Goal: Check status: Check status

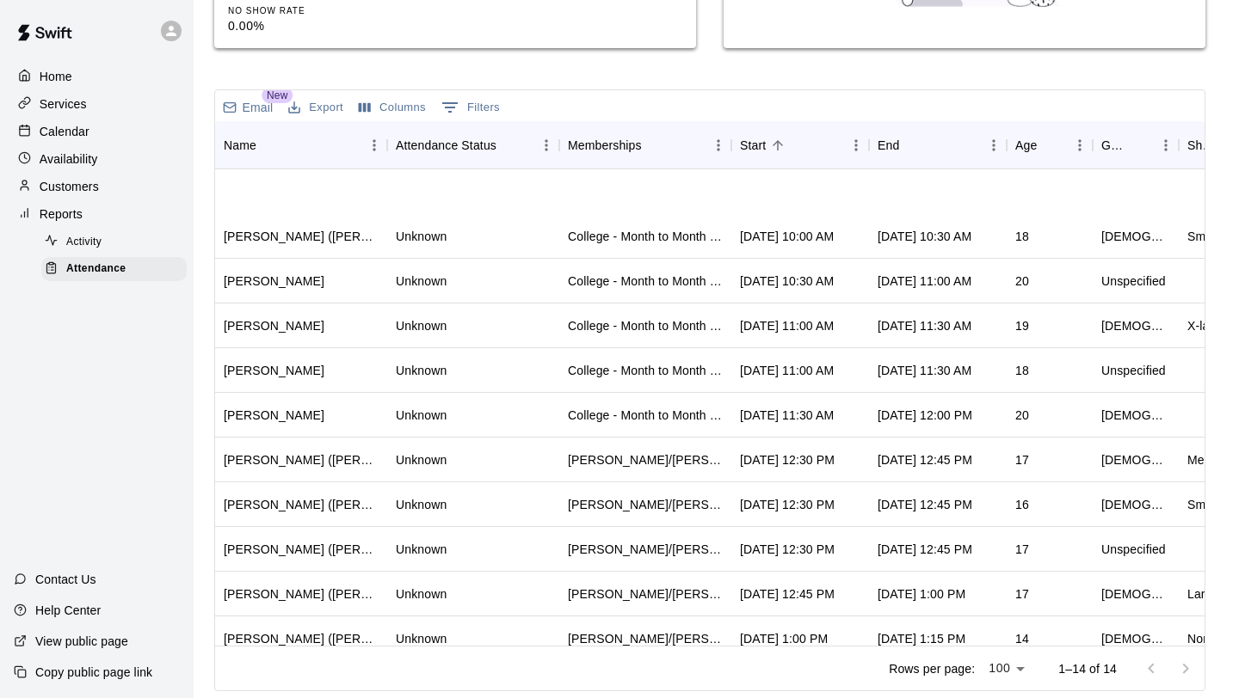
scroll to position [150, 0]
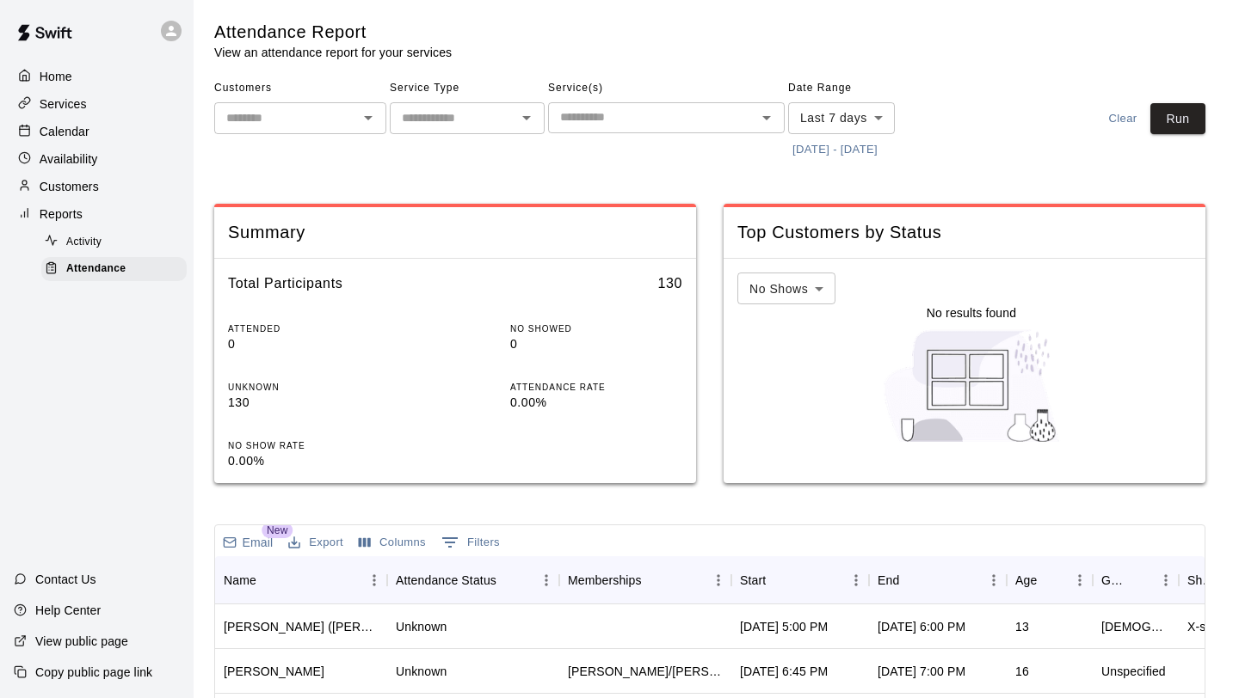
click at [818, 144] on button "[DATE] - [DATE]" at bounding box center [835, 150] width 94 height 27
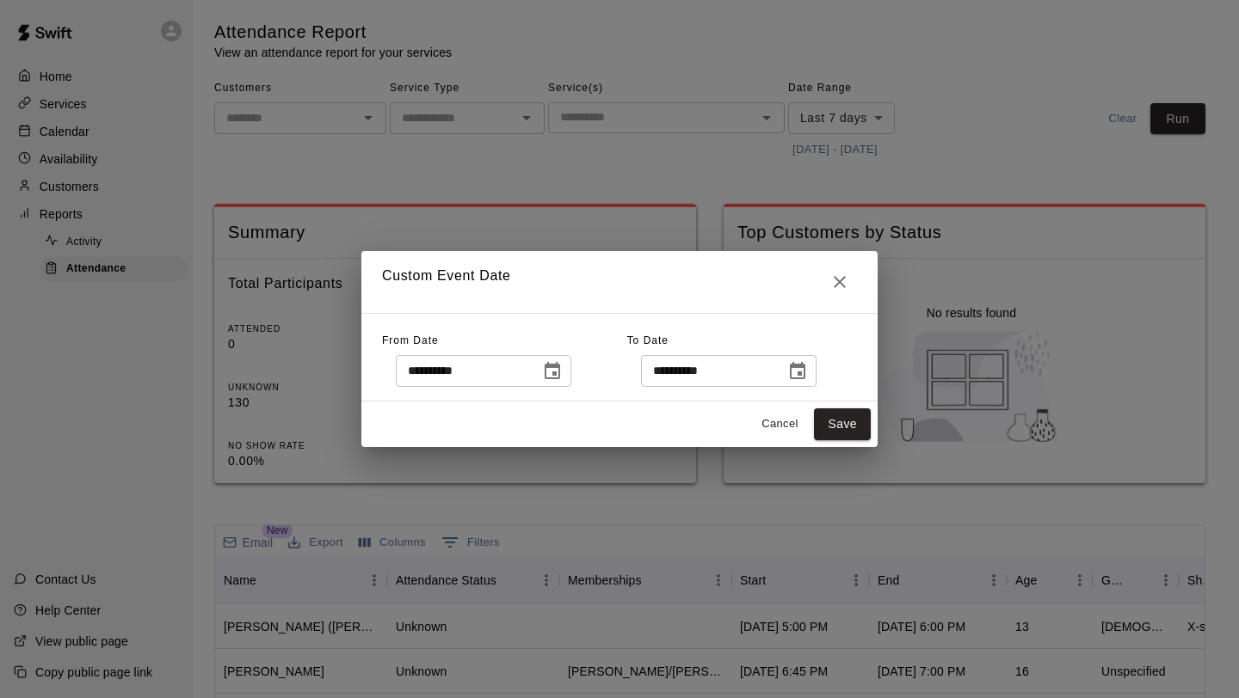
click at [557, 371] on icon "Choose date, selected date is Aug 6, 2025" at bounding box center [552, 371] width 21 height 21
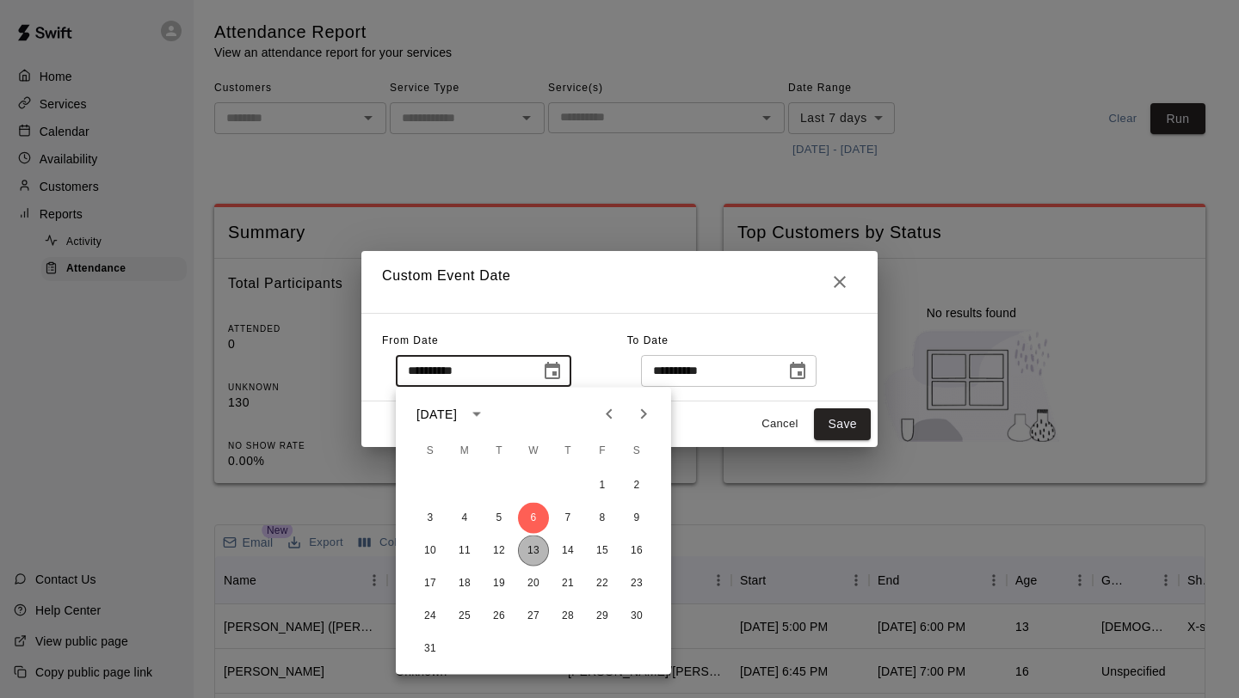
click at [526, 552] on button "13" at bounding box center [533, 551] width 31 height 31
type input "**********"
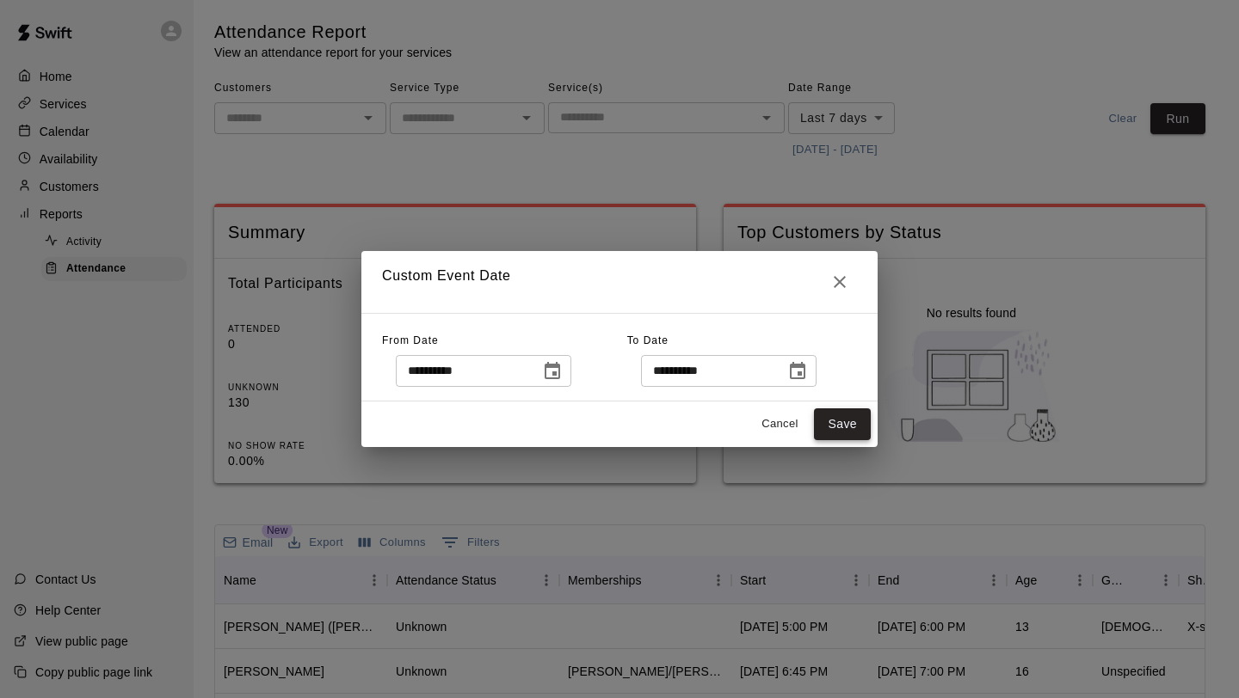
click at [841, 433] on button "Save" at bounding box center [842, 425] width 57 height 32
type input "******"
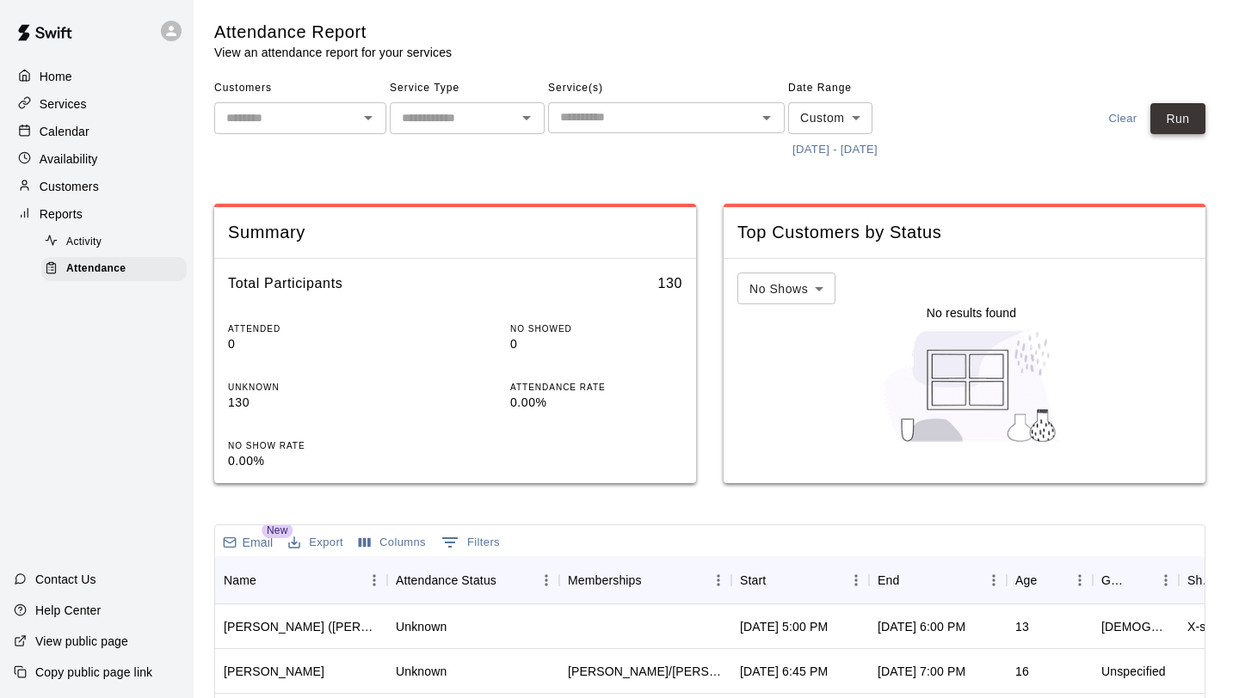
click at [1175, 123] on button "Run" at bounding box center [1177, 119] width 55 height 32
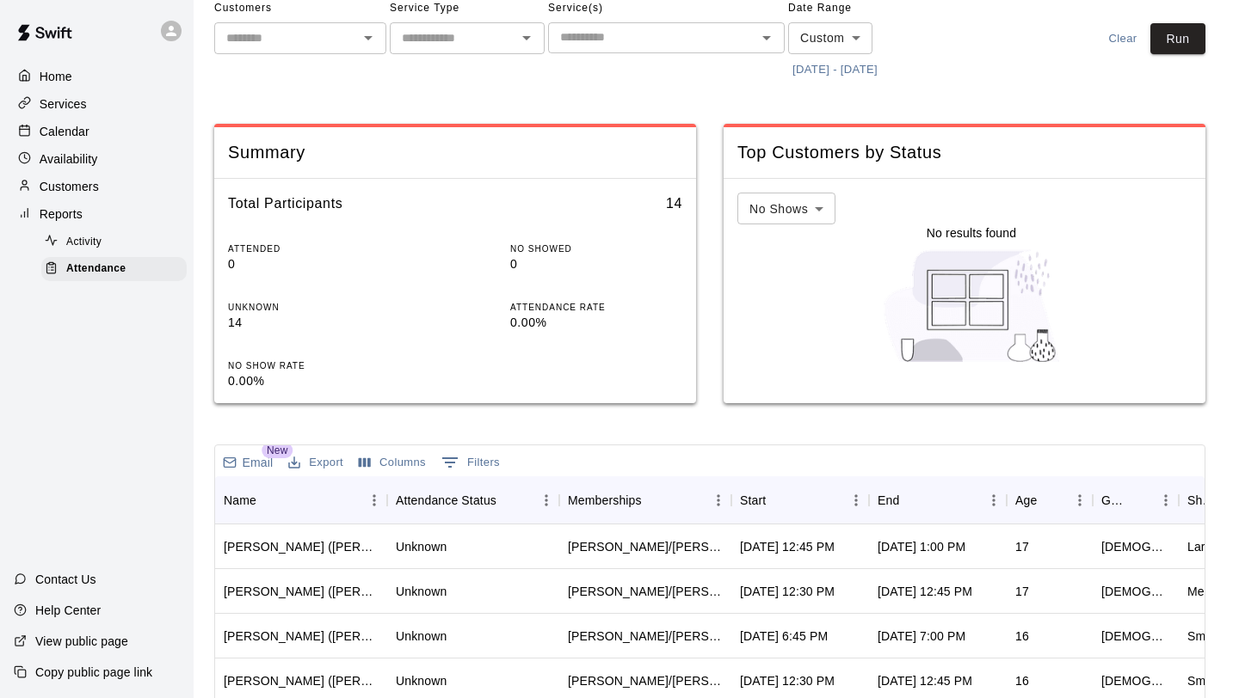
scroll to position [102, 0]
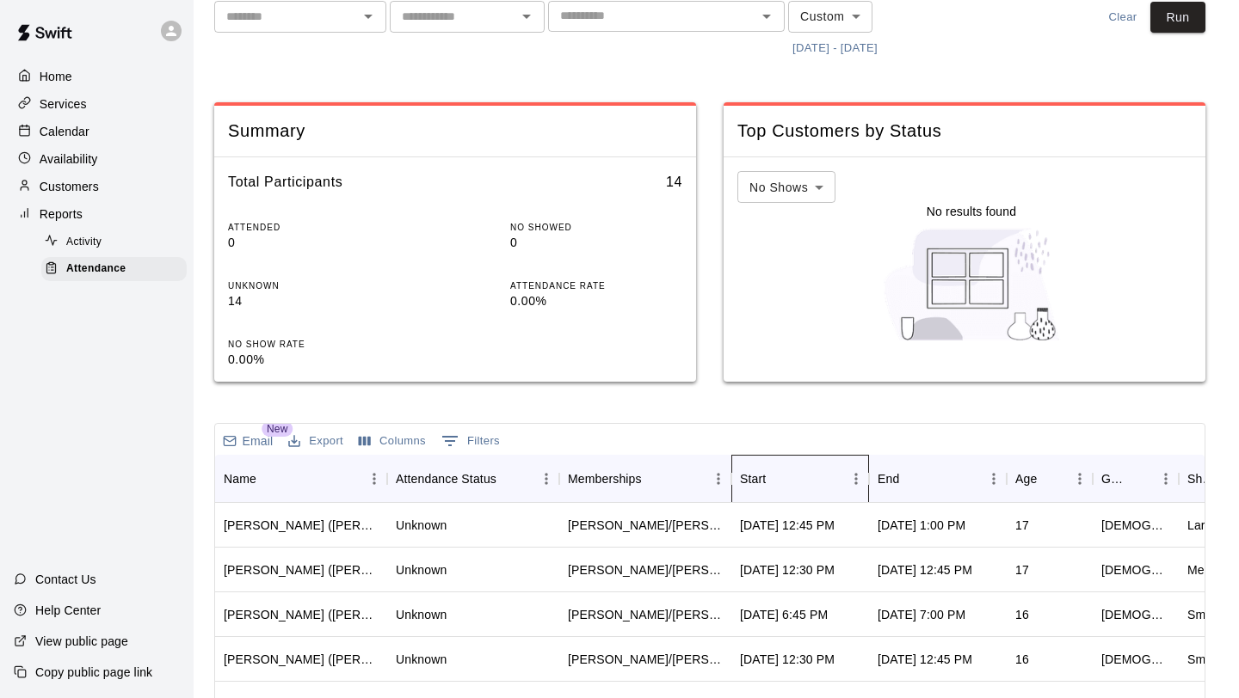
click at [755, 486] on div "Start" at bounding box center [753, 479] width 26 height 48
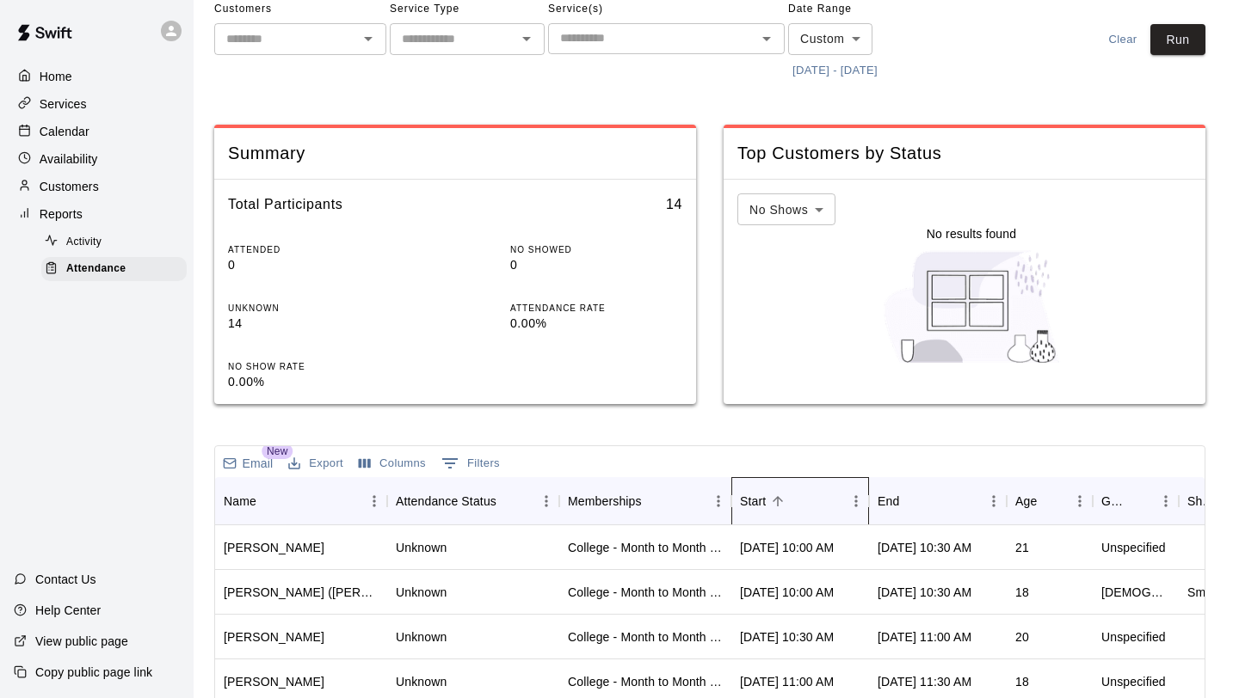
scroll to position [0, 0]
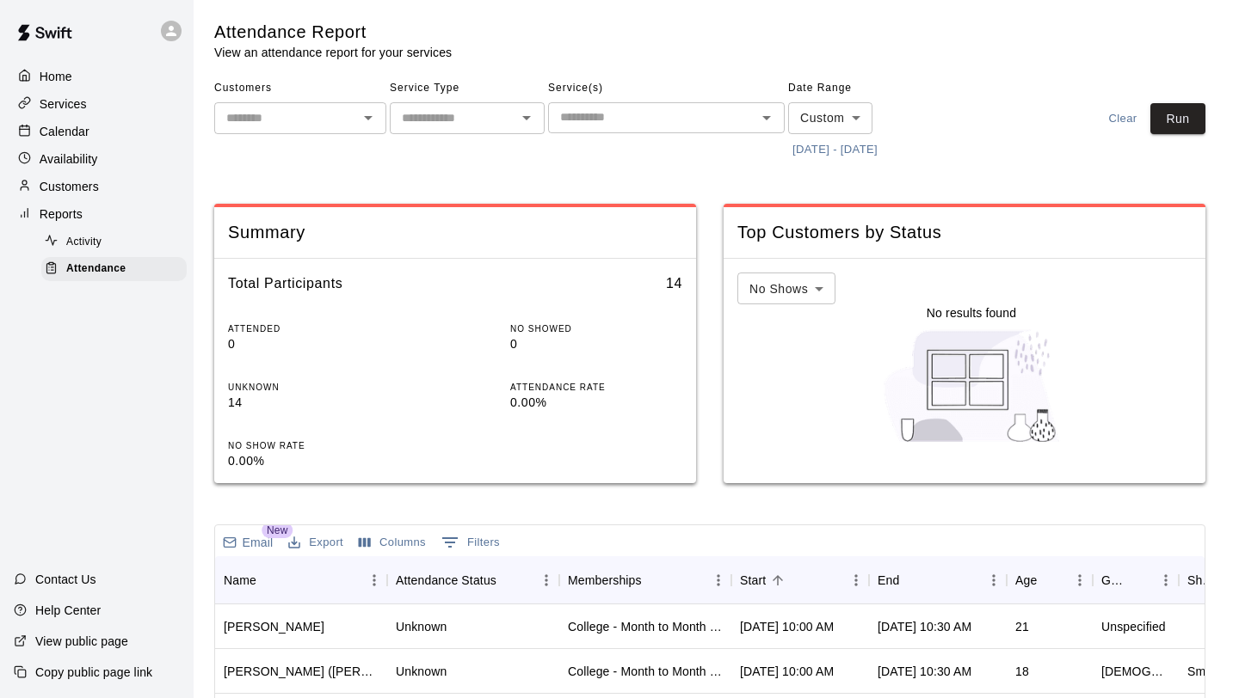
click at [823, 148] on button "[DATE] - [DATE]" at bounding box center [835, 150] width 94 height 27
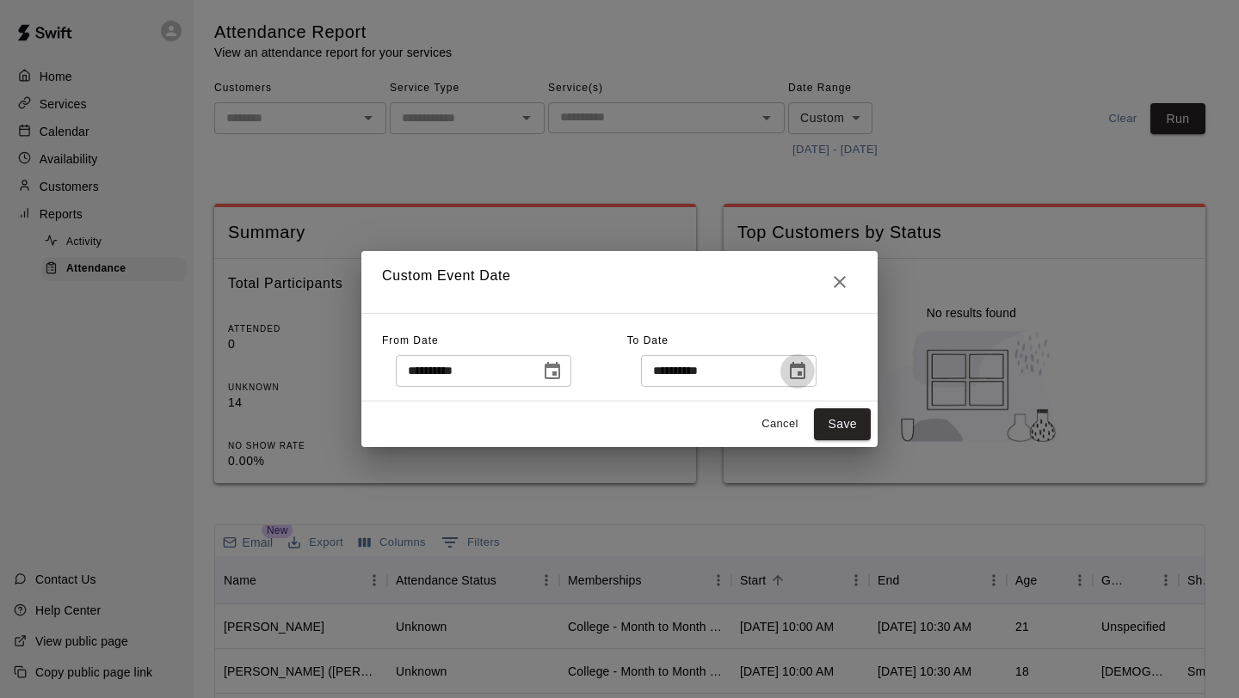
click at [806, 373] on icon "Choose date, selected date is Aug 13, 2025" at bounding box center [797, 371] width 21 height 21
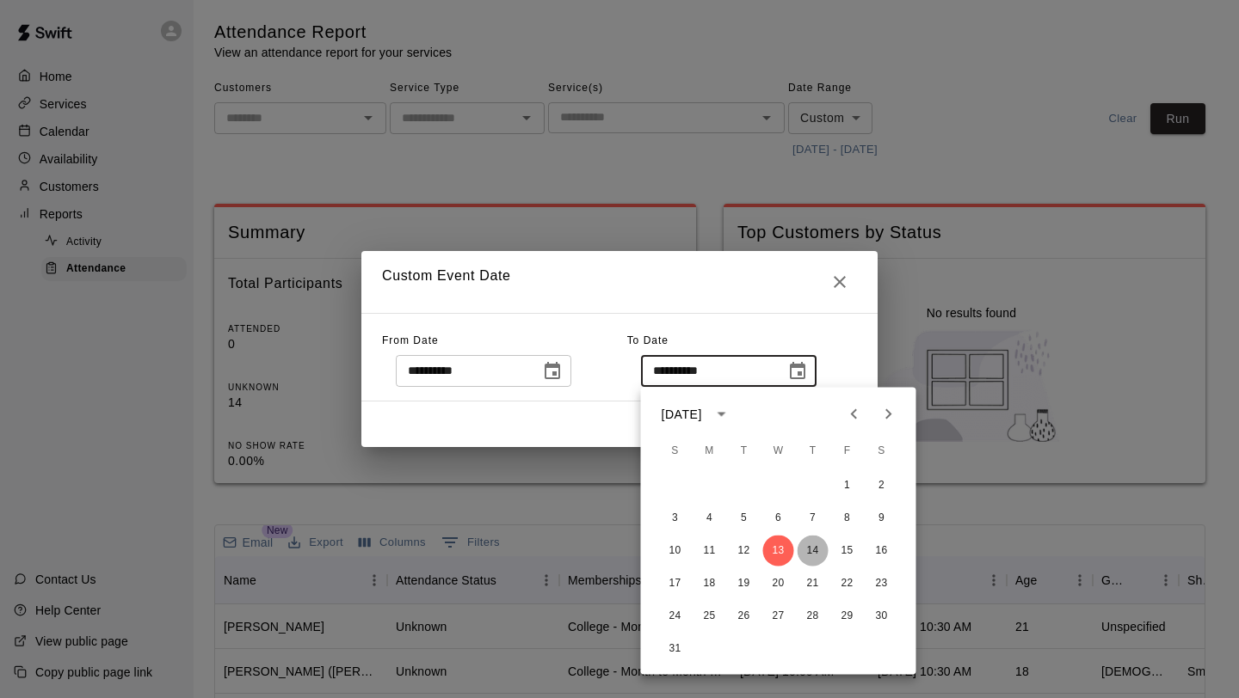
click at [815, 552] on button "14" at bounding box center [812, 551] width 31 height 31
type input "**********"
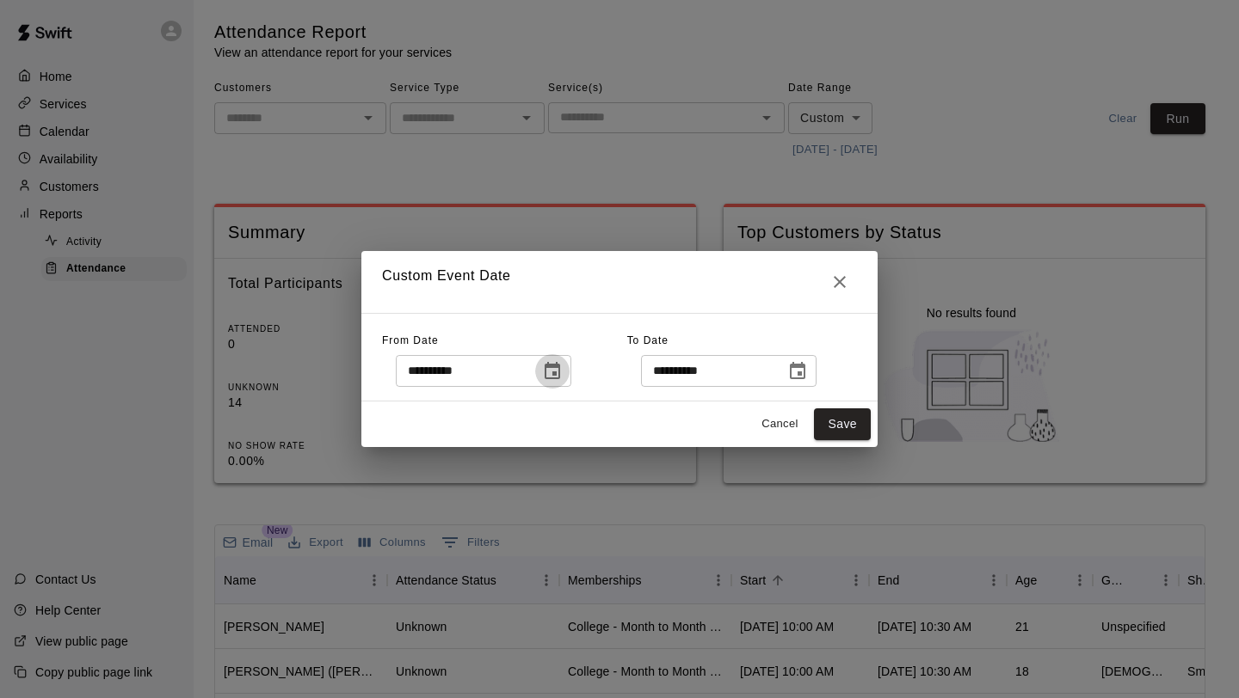
click at [554, 371] on icon "Choose date, selected date is Aug 13, 2025" at bounding box center [552, 371] width 21 height 21
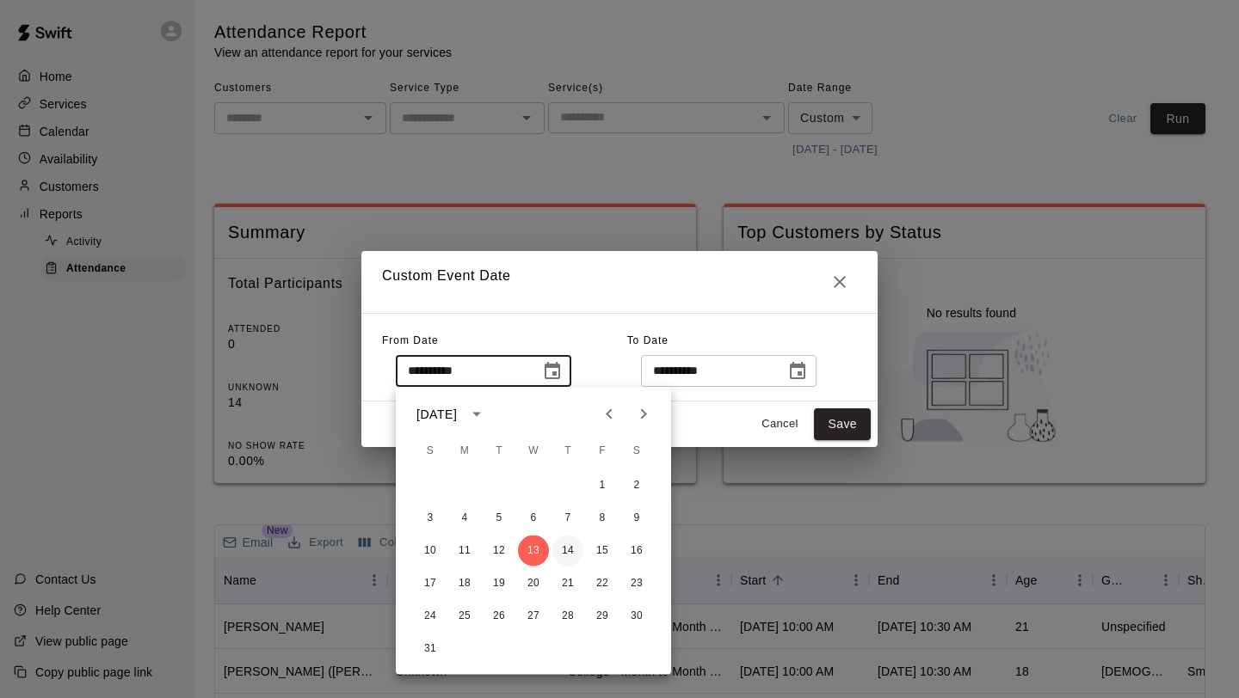
click at [563, 550] on button "14" at bounding box center [567, 551] width 31 height 31
type input "**********"
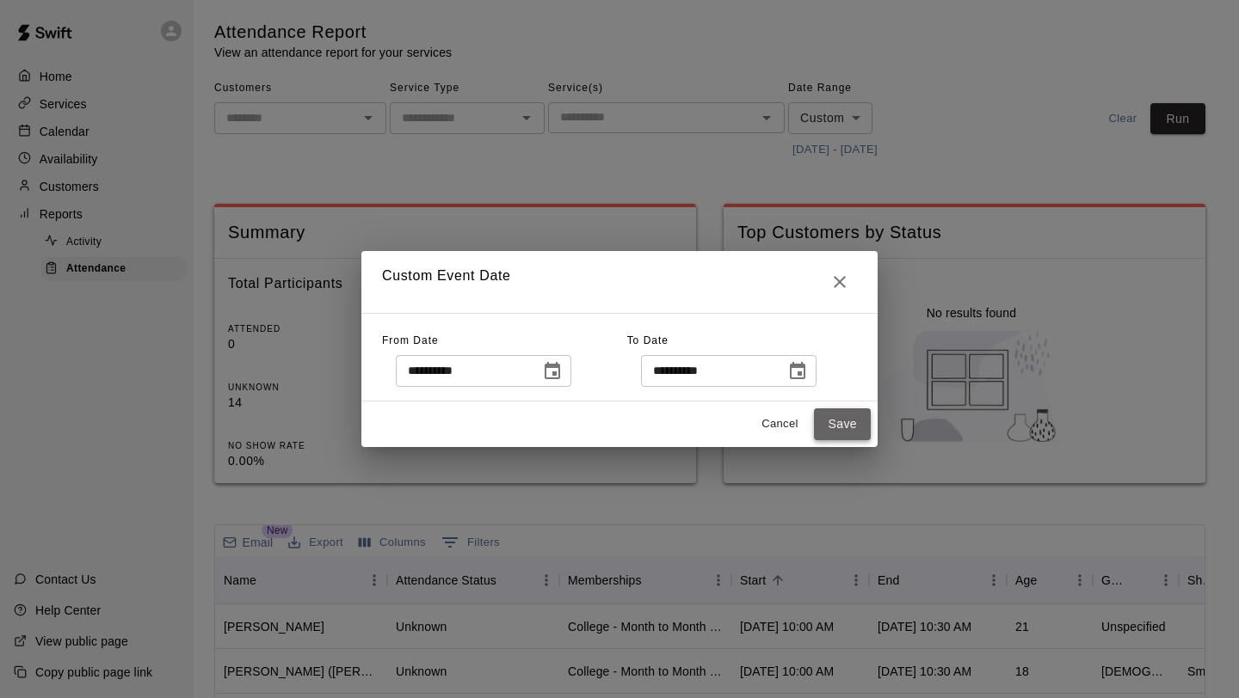
click at [831, 428] on button "Save" at bounding box center [842, 425] width 57 height 32
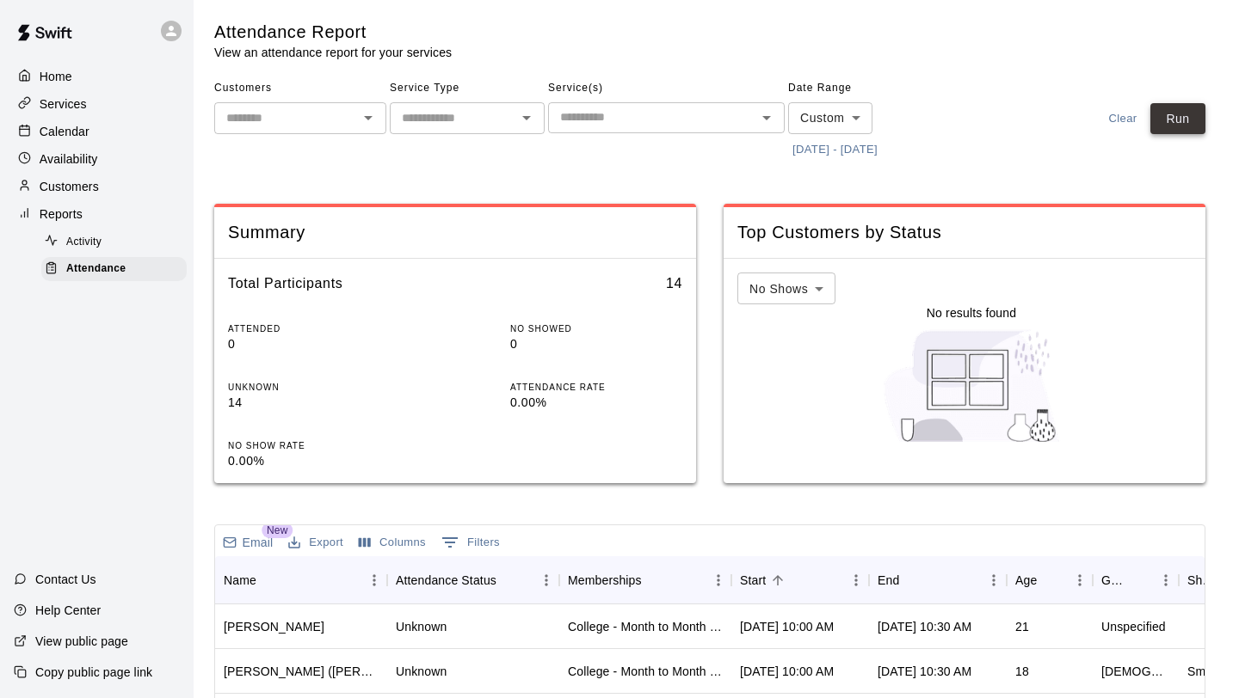
click at [1169, 120] on button "Run" at bounding box center [1177, 119] width 55 height 32
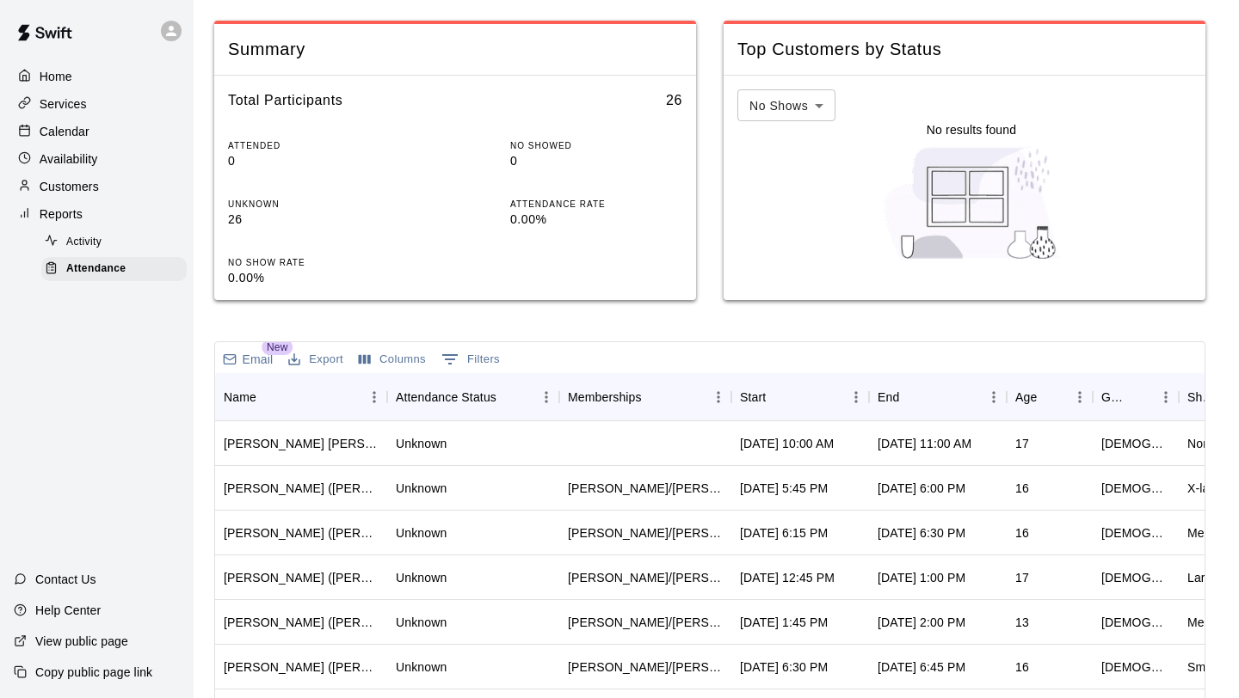
scroll to position [218, 0]
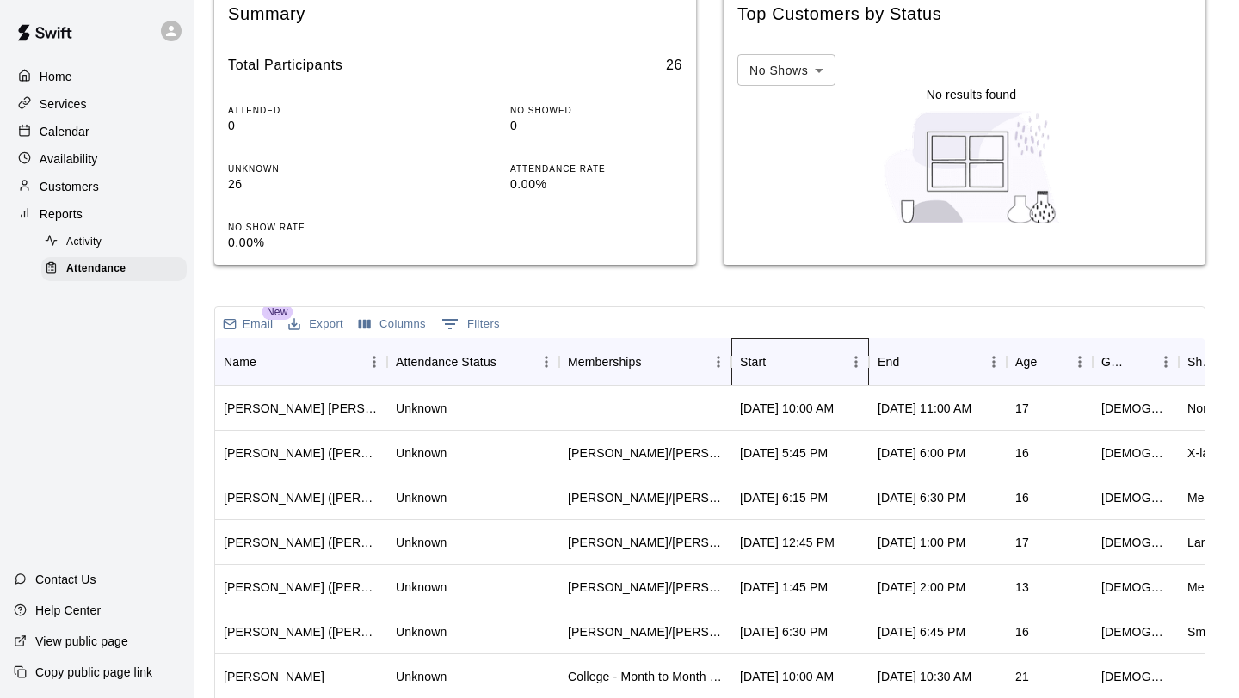
click at [764, 369] on div "Start" at bounding box center [753, 362] width 26 height 48
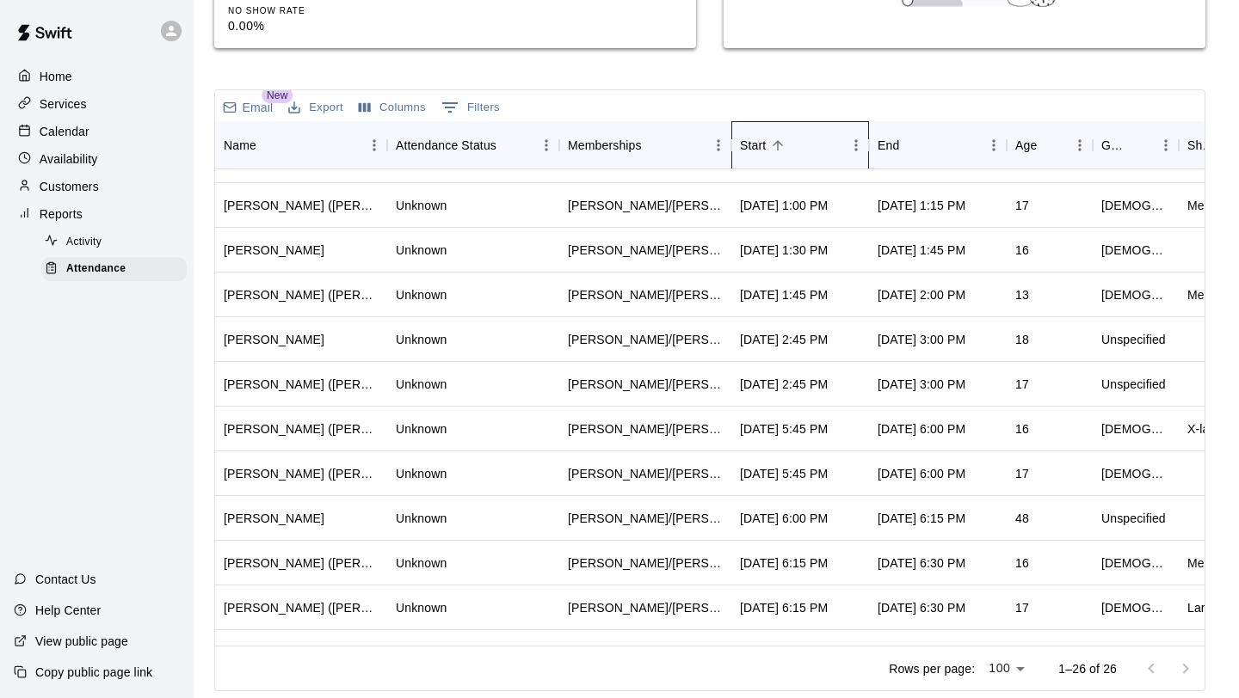
scroll to position [0, 0]
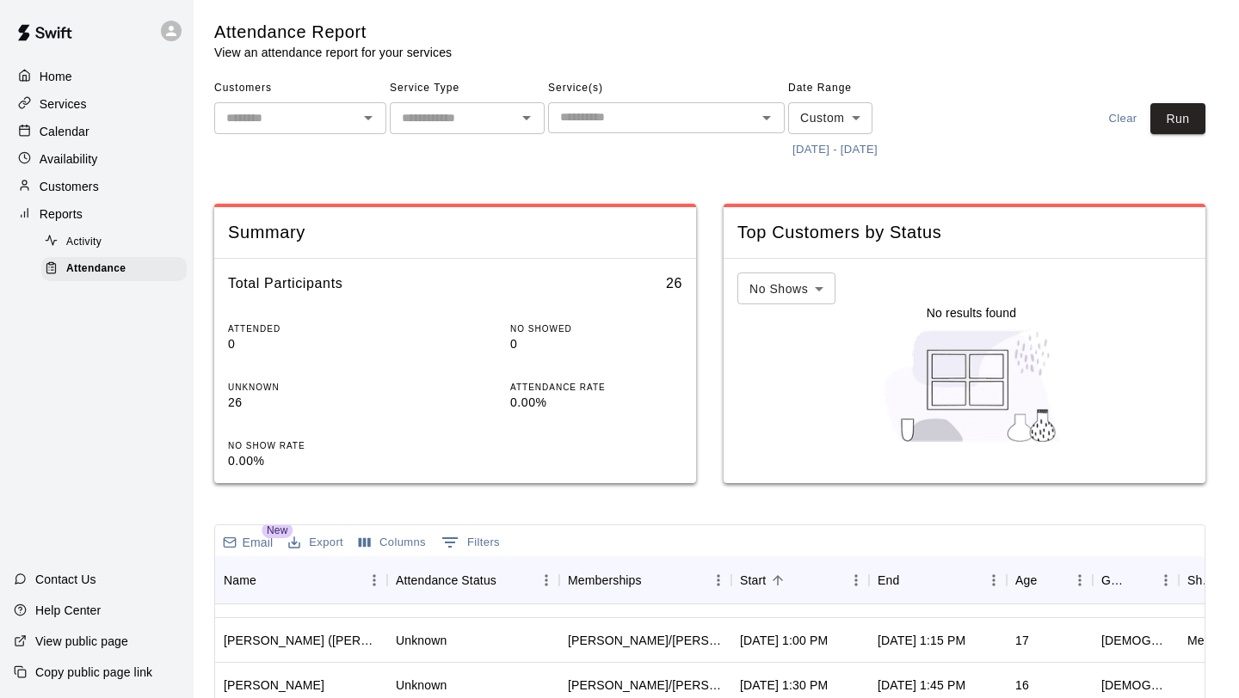
click at [847, 153] on button "[DATE] - [DATE]" at bounding box center [835, 150] width 94 height 27
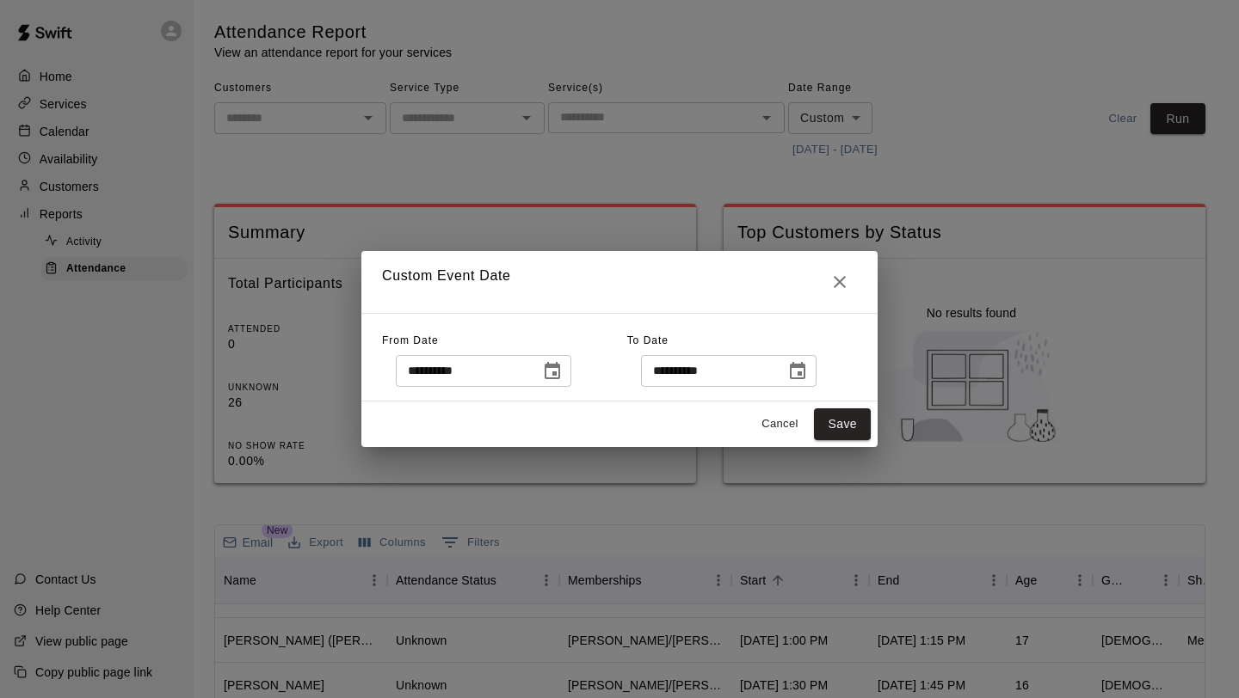
click at [568, 369] on button "Choose date, selected date is Aug 14, 2025" at bounding box center [552, 371] width 34 height 34
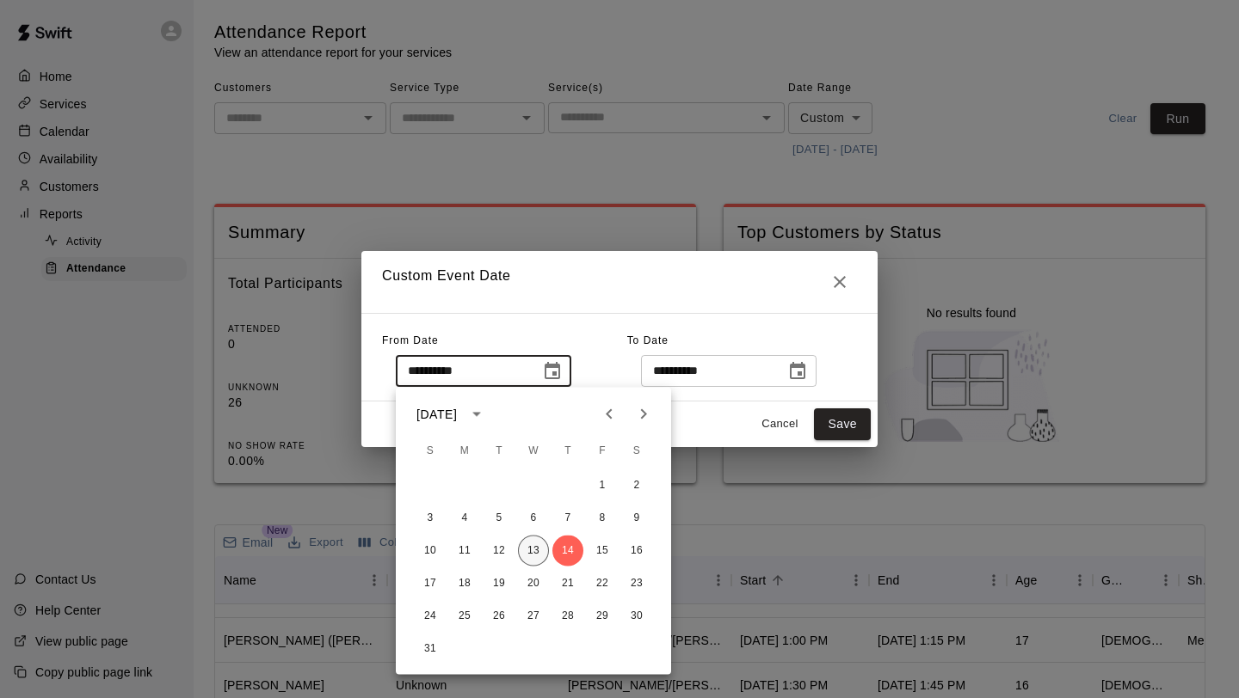
click at [530, 551] on button "13" at bounding box center [533, 551] width 31 height 31
type input "**********"
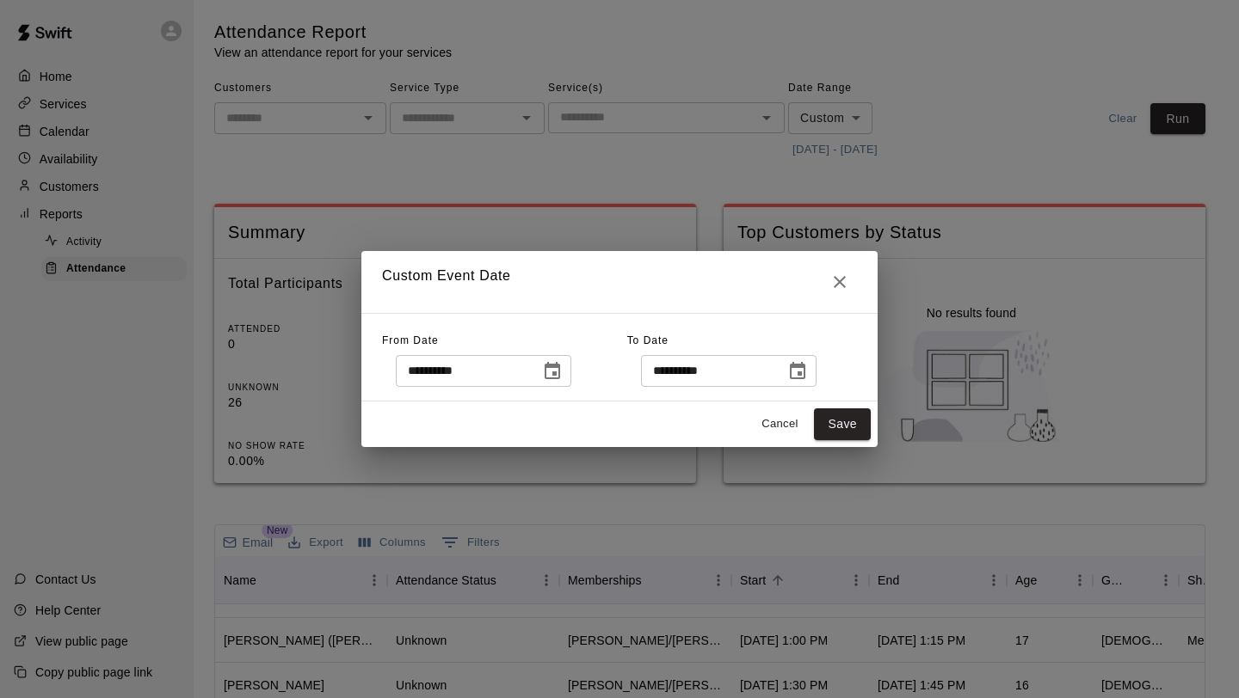
click at [802, 361] on icon "Choose date, selected date is Aug 14, 2025" at bounding box center [797, 371] width 21 height 21
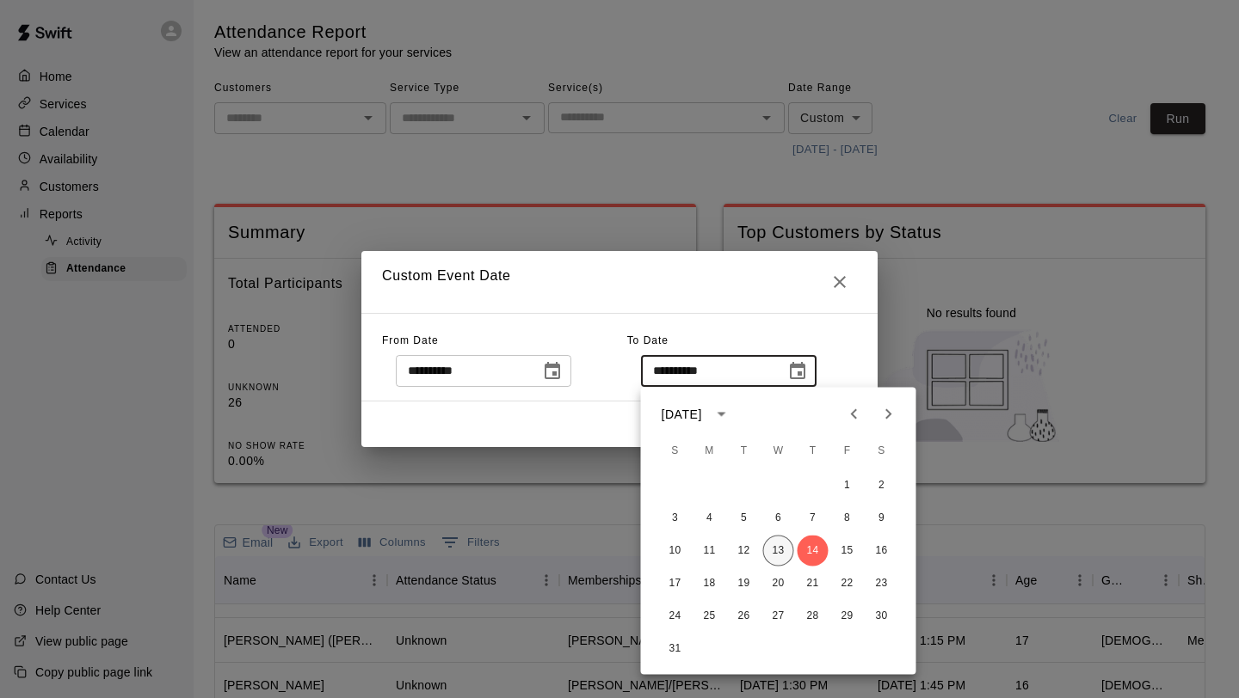
click at [776, 545] on button "13" at bounding box center [778, 551] width 31 height 31
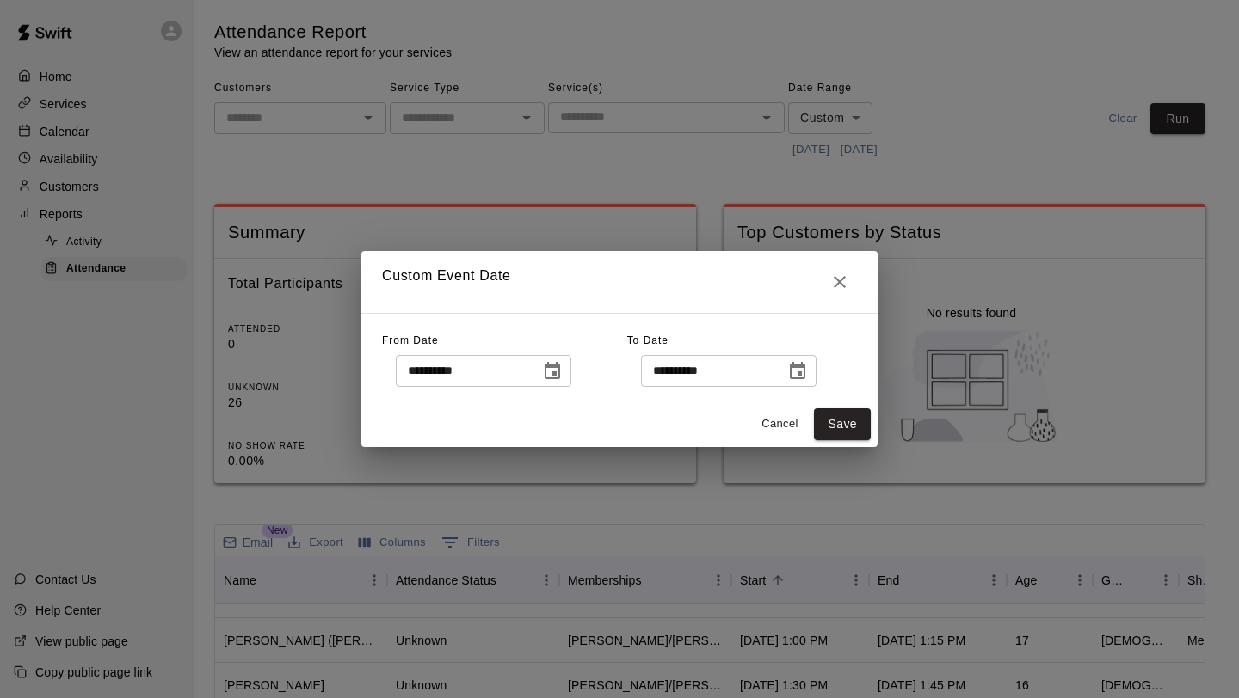
type input "**********"
click at [834, 422] on button "Save" at bounding box center [842, 425] width 57 height 32
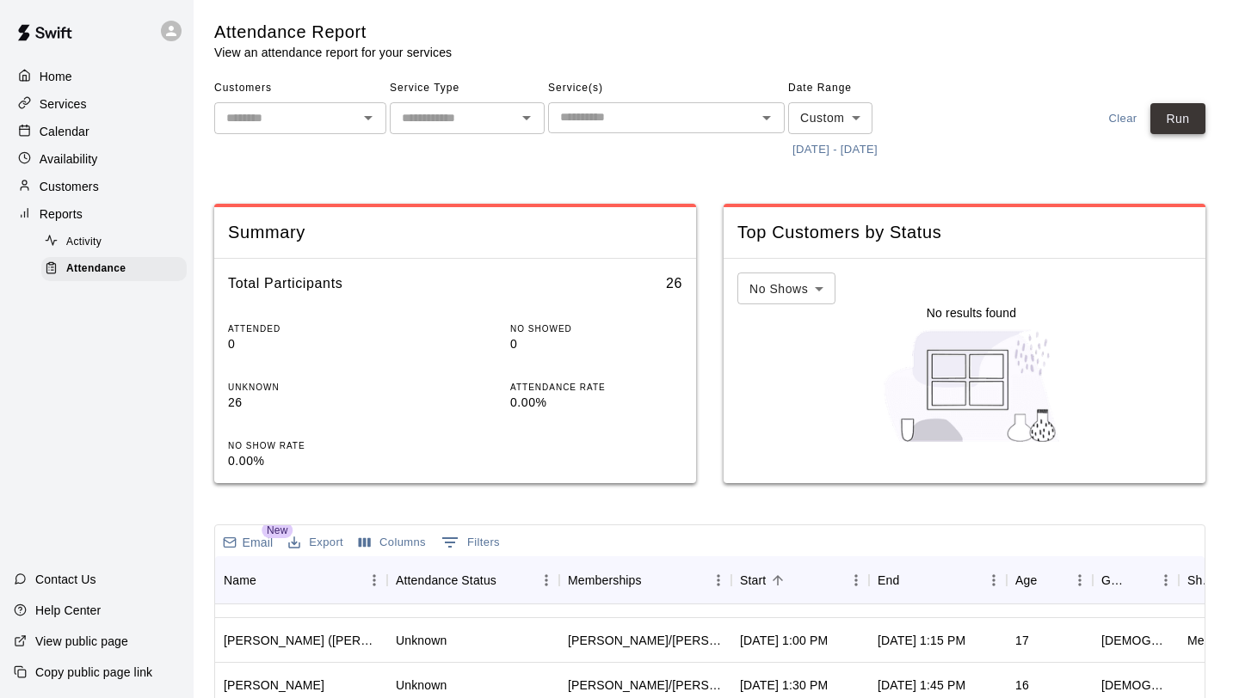
click at [1170, 118] on button "Run" at bounding box center [1177, 119] width 55 height 32
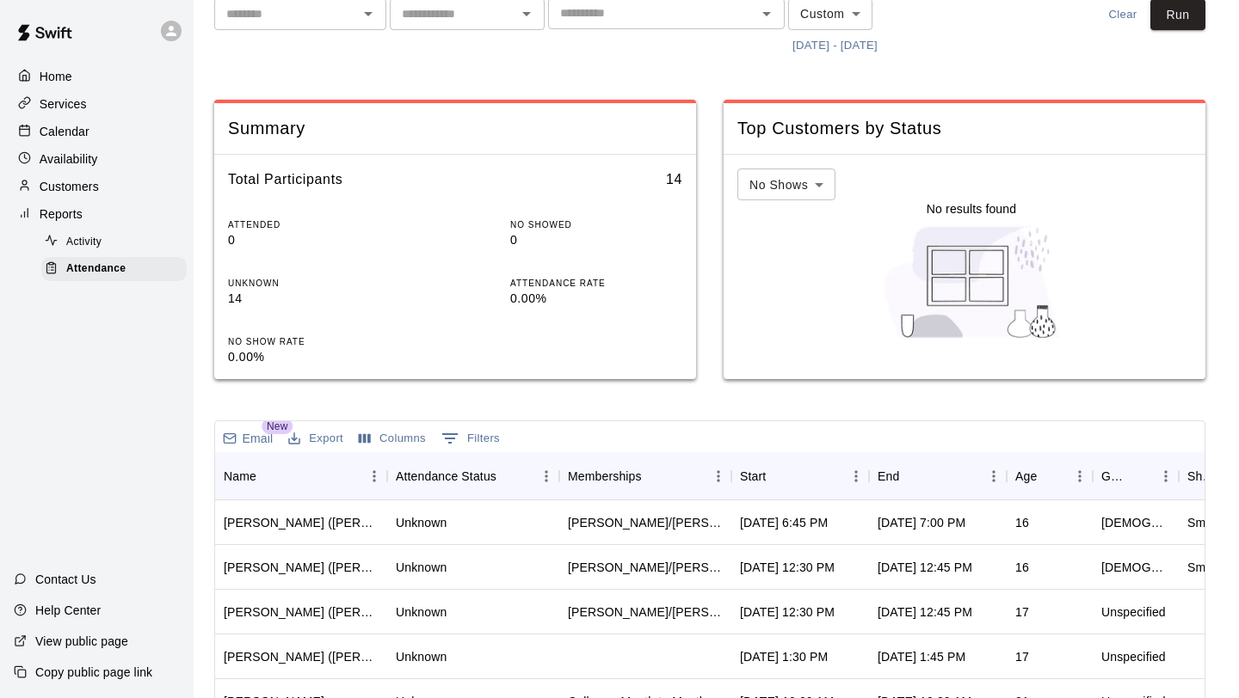
scroll to position [138, 0]
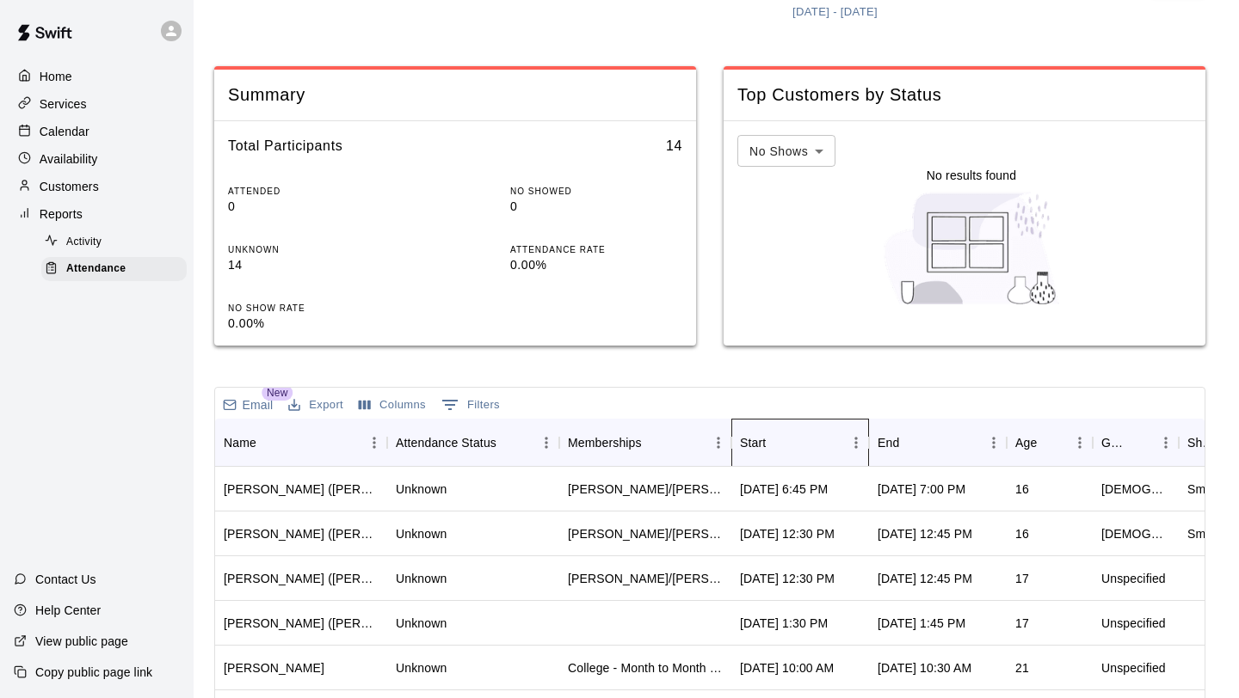
click at [757, 440] on div "Start" at bounding box center [753, 443] width 26 height 48
click at [755, 439] on div "Start" at bounding box center [753, 443] width 26 height 48
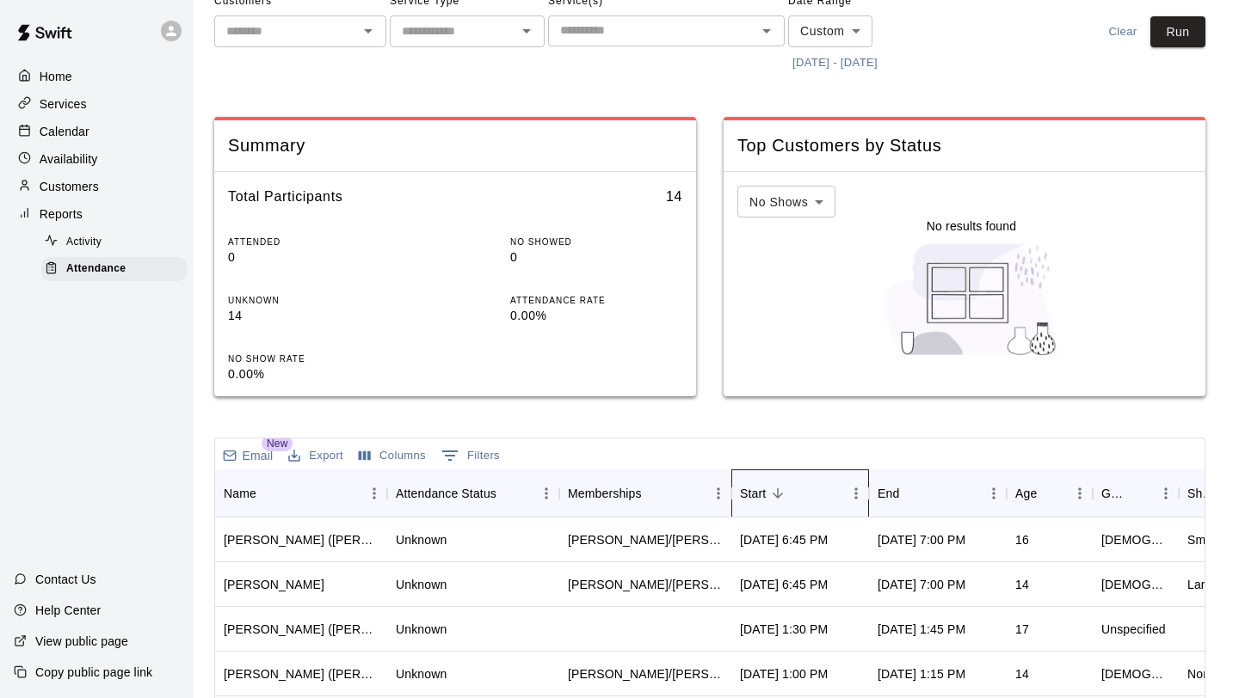
scroll to position [0, 0]
